Goal: Find specific page/section: Find specific page/section

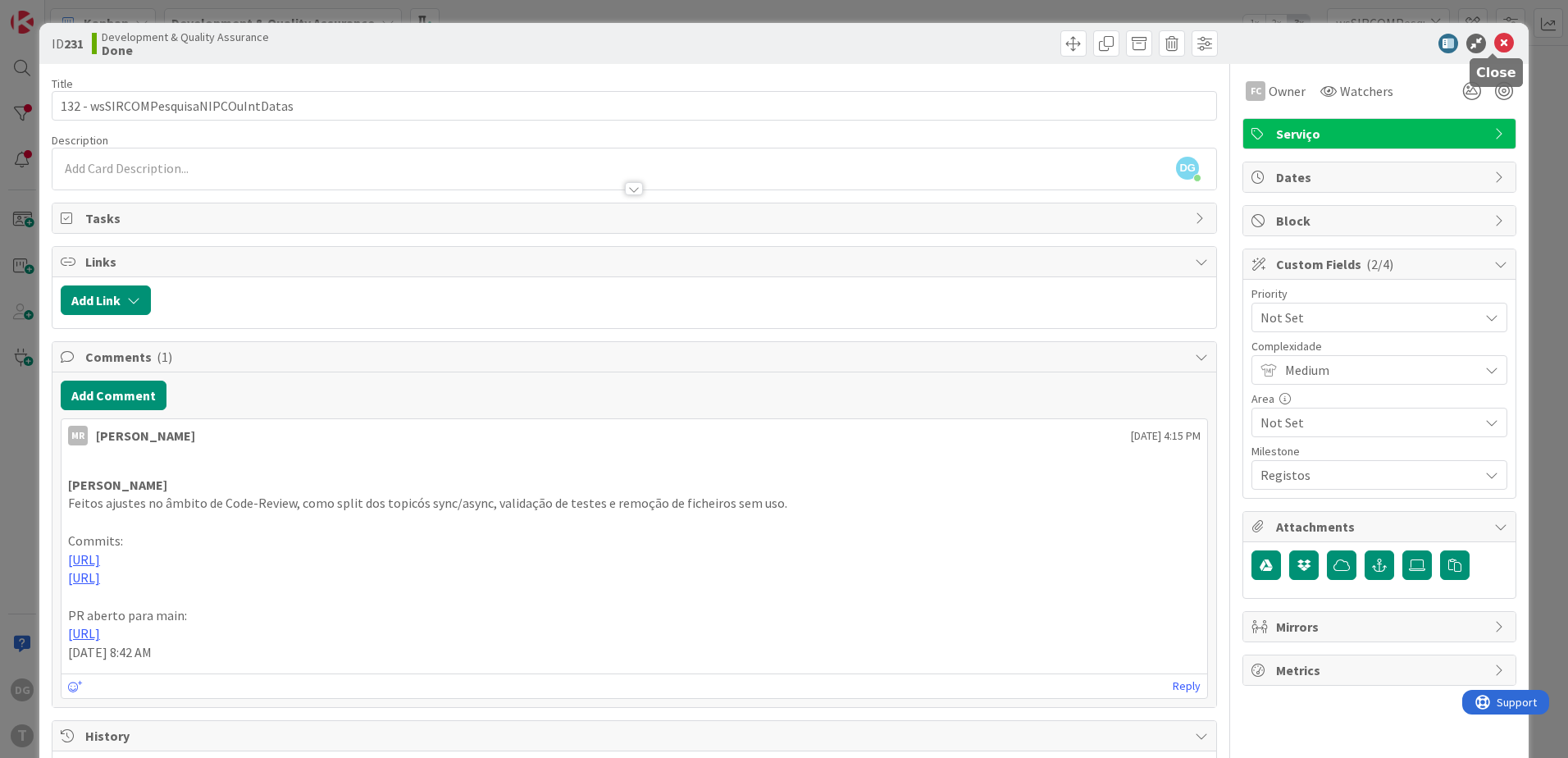
click at [1496, 44] on icon at bounding box center [1505, 43] width 20 height 20
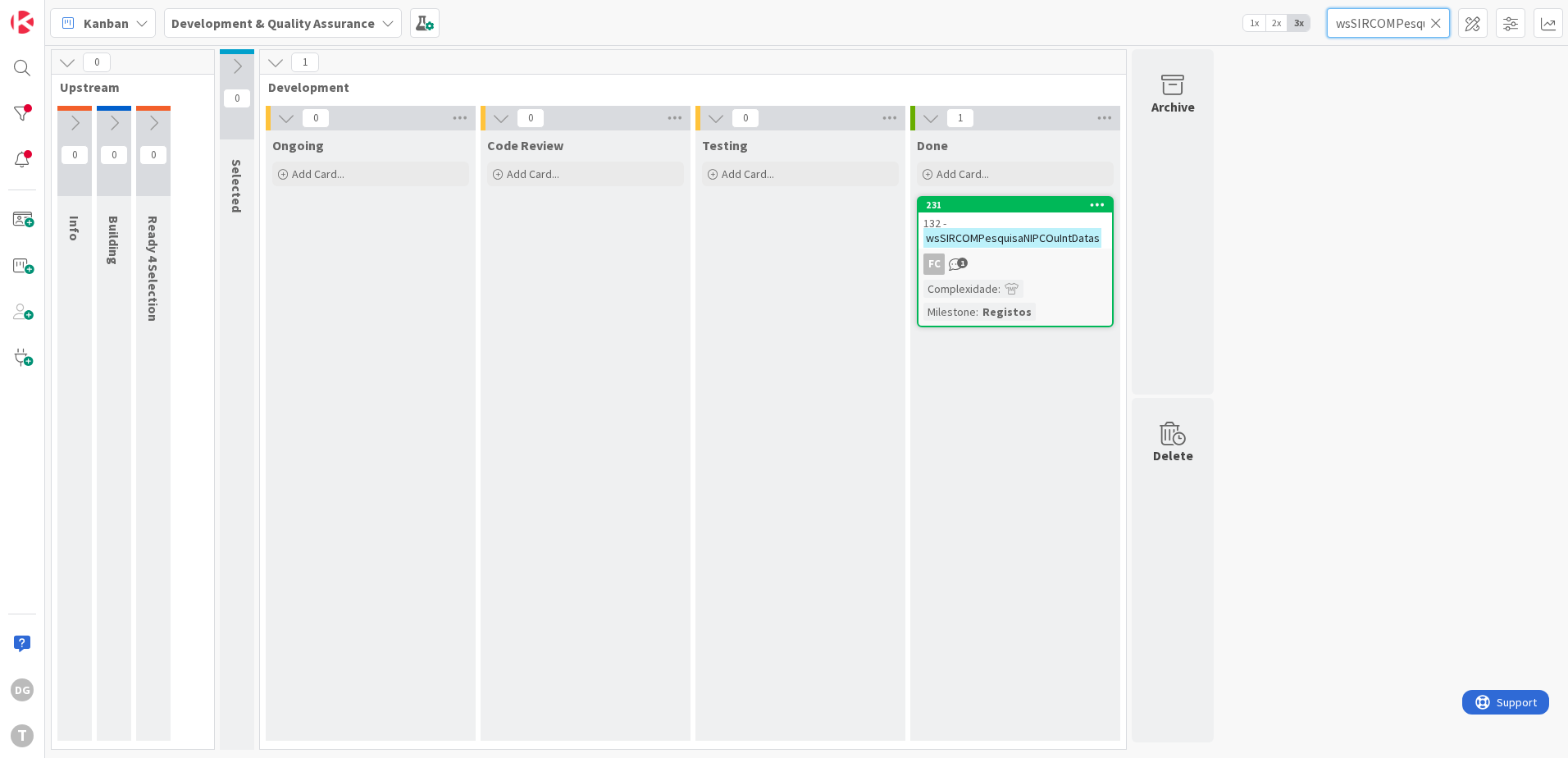
click at [1444, 18] on input "wsSIRCOMPesquisaNIPCOuIntDatas" at bounding box center [1389, 23] width 123 height 30
click at [1440, 23] on icon at bounding box center [1436, 23] width 12 height 14
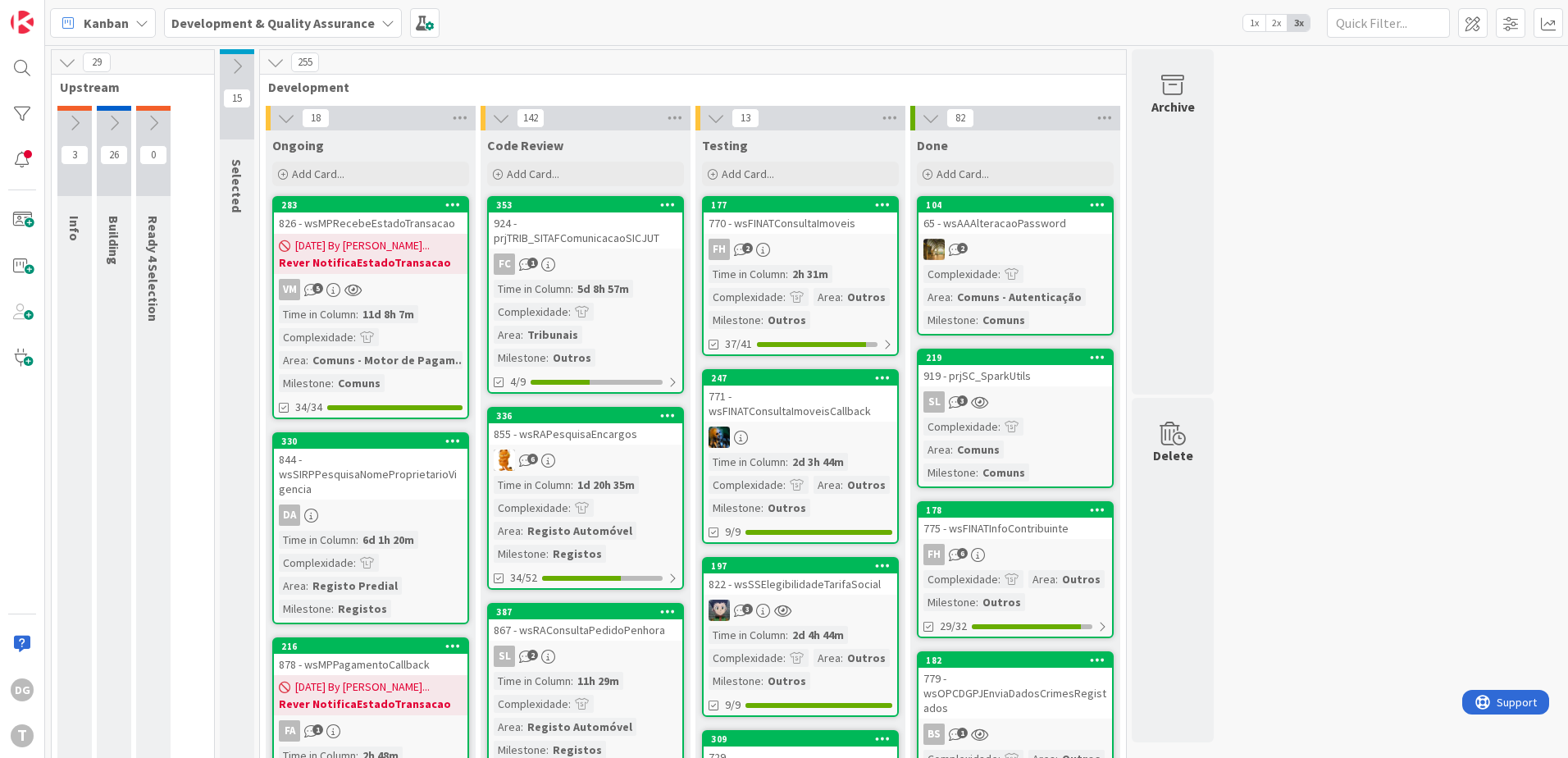
click at [823, 431] on div at bounding box center [800, 438] width 194 height 22
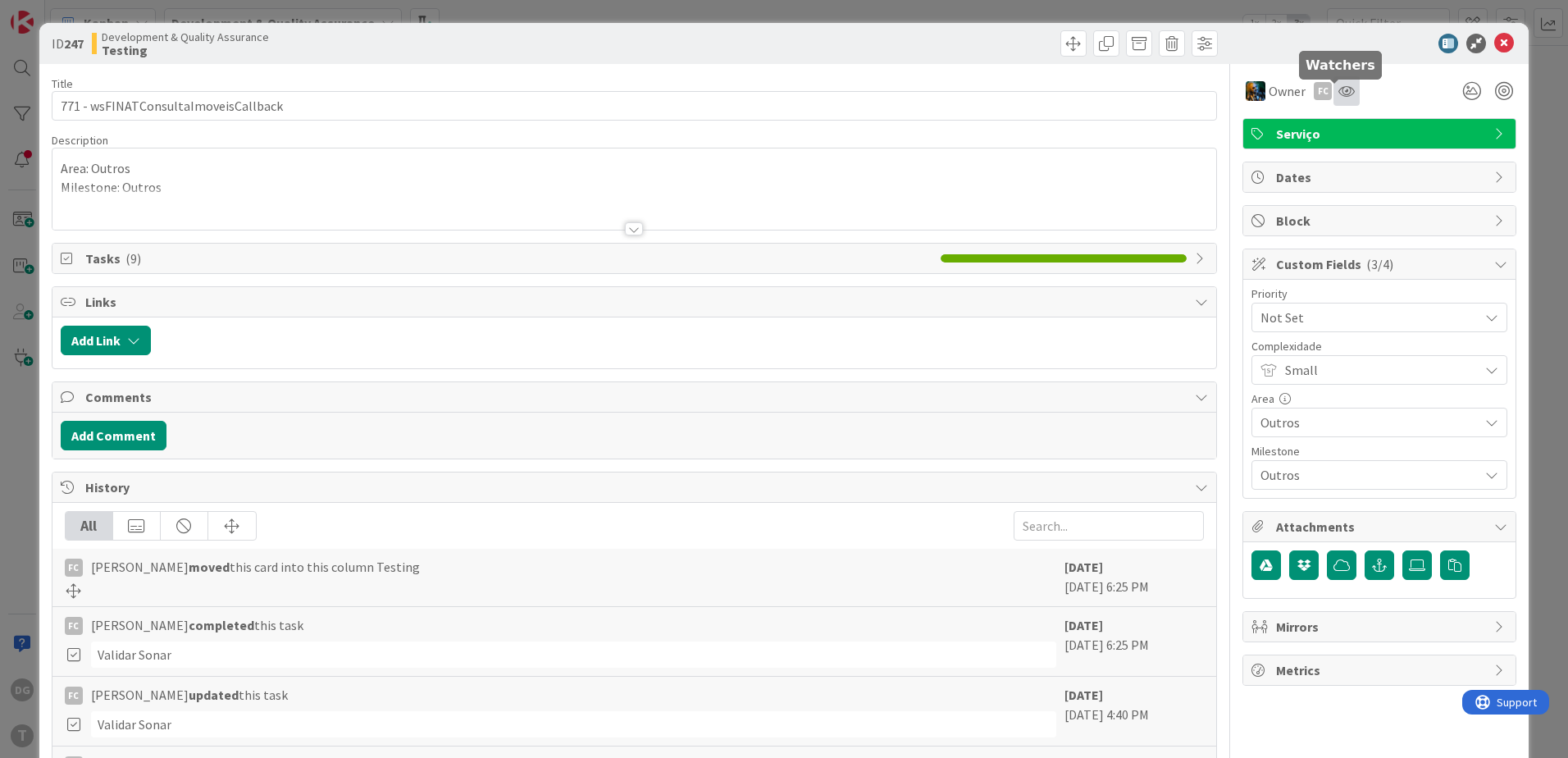
click at [1338, 89] on icon at bounding box center [1346, 90] width 16 height 14
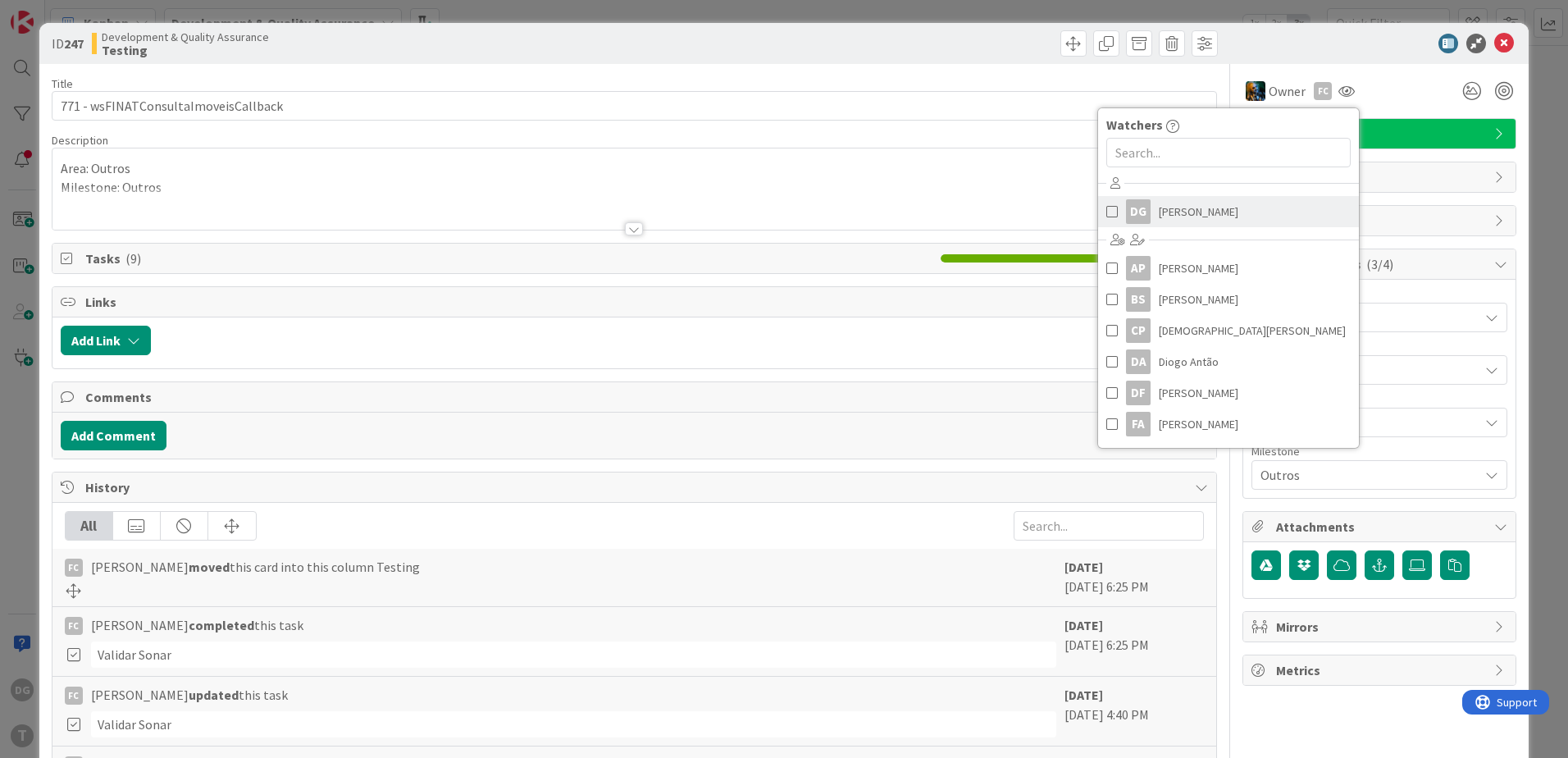
click at [1131, 209] on div "DG" at bounding box center [1138, 211] width 24 height 24
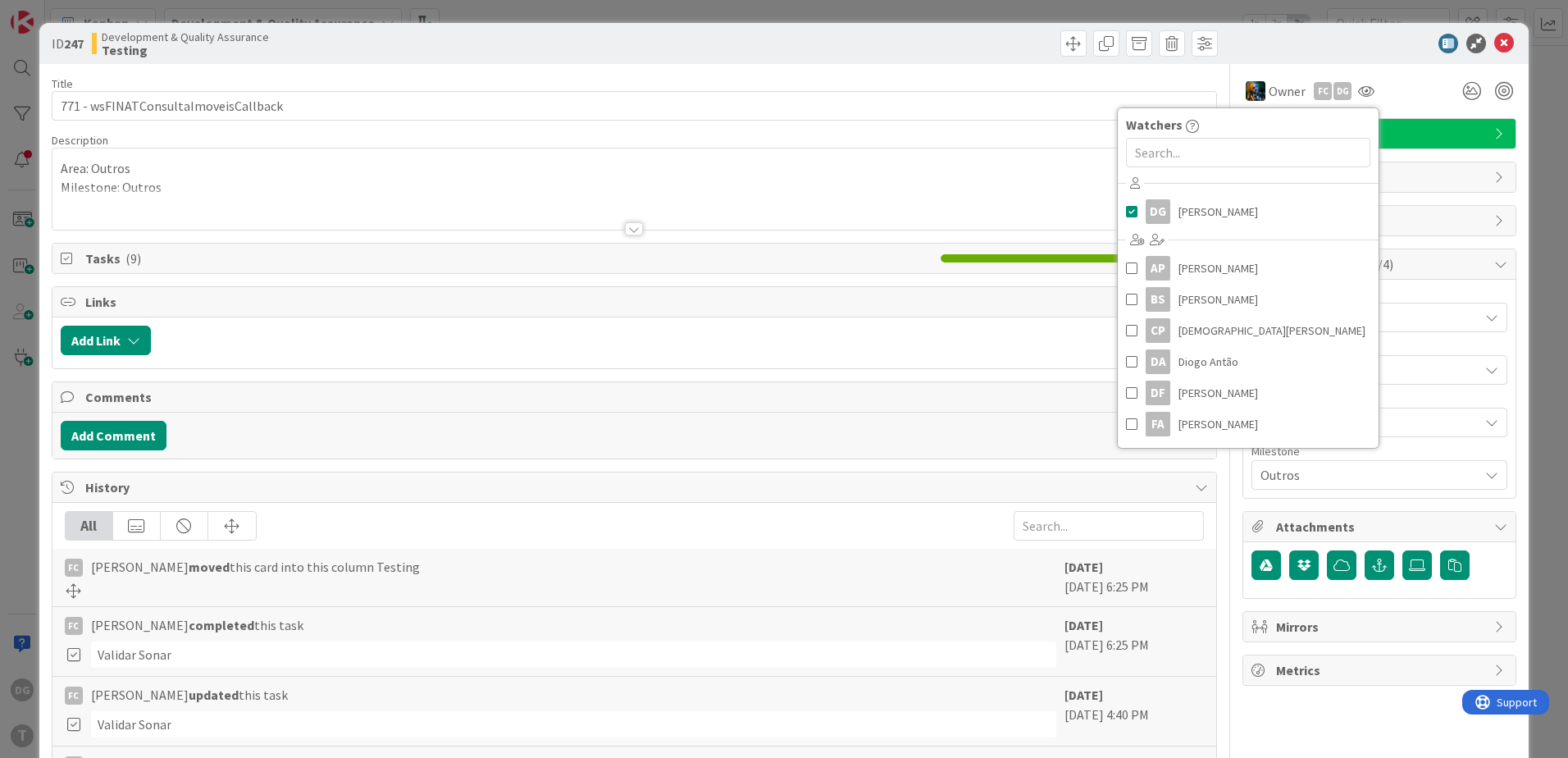
click at [1416, 81] on div "Owner FC DG Watchers DG [PERSON_NAME] AP [PERSON_NAME] Filho [PERSON_NAME] [PER…" at bounding box center [1379, 90] width 274 height 30
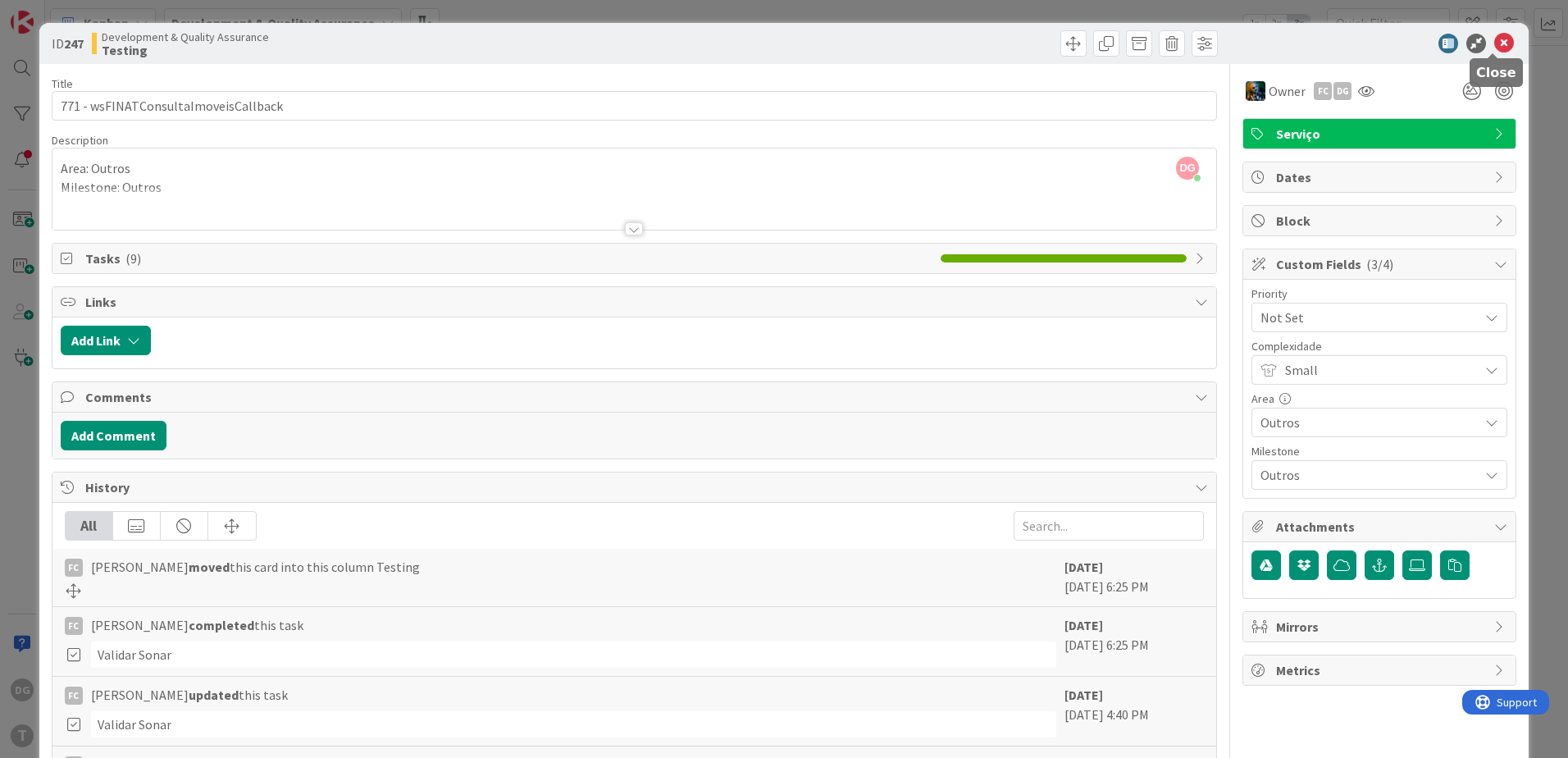
click at [1495, 39] on icon at bounding box center [1505, 43] width 20 height 20
